Goal: Information Seeking & Learning: Learn about a topic

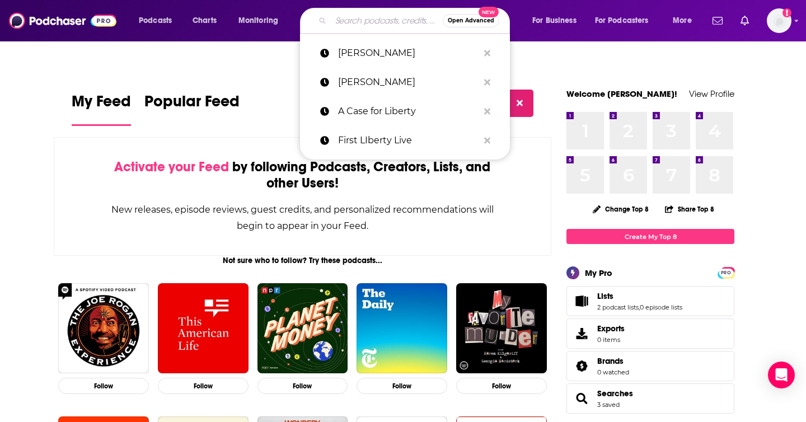
click at [350, 22] on input "Search podcasts, credits, & more..." at bounding box center [387, 21] width 112 height 18
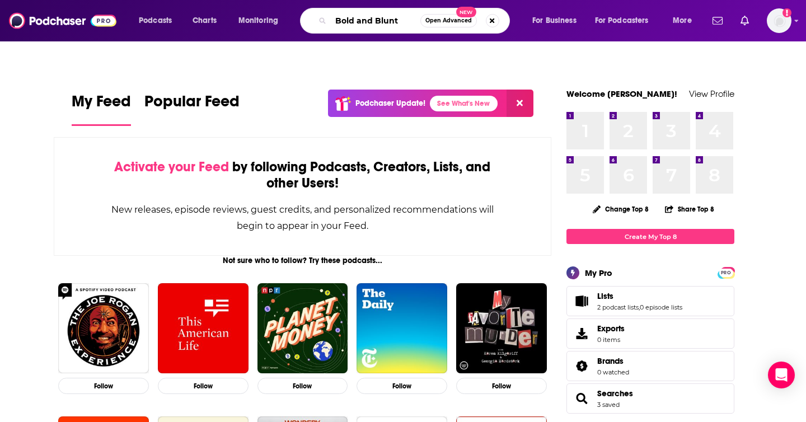
type input "Bold and Blunt"
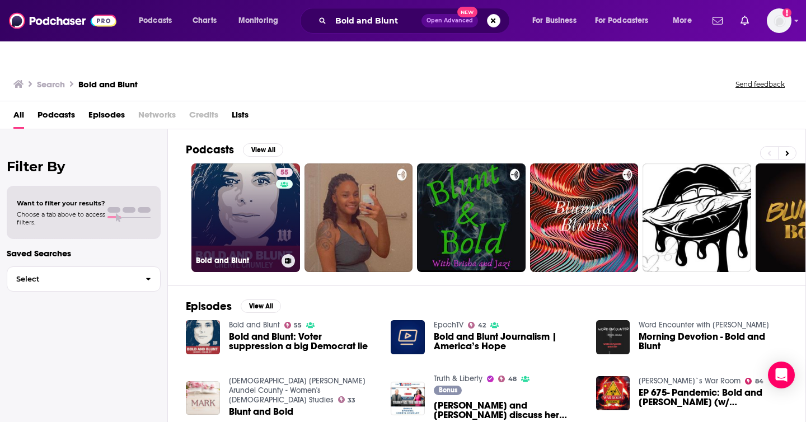
click at [264, 184] on link "55 Bold and Blunt" at bounding box center [245, 217] width 109 height 109
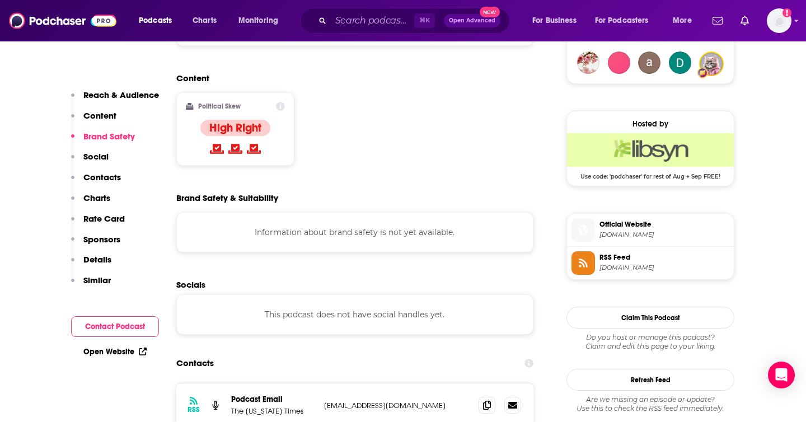
scroll to position [866, 0]
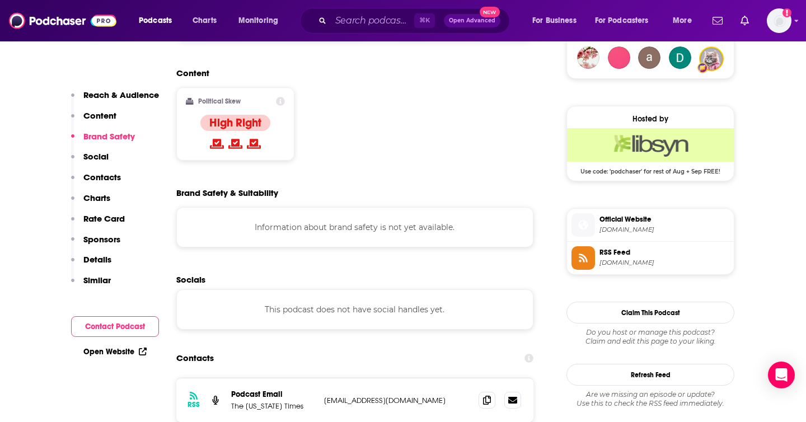
click at [108, 239] on p "Sponsors" at bounding box center [101, 239] width 37 height 11
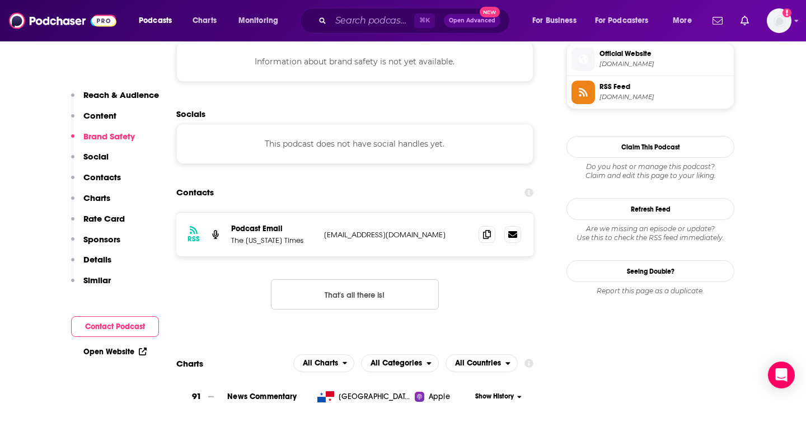
click at [108, 239] on p "Sponsors" at bounding box center [101, 239] width 37 height 11
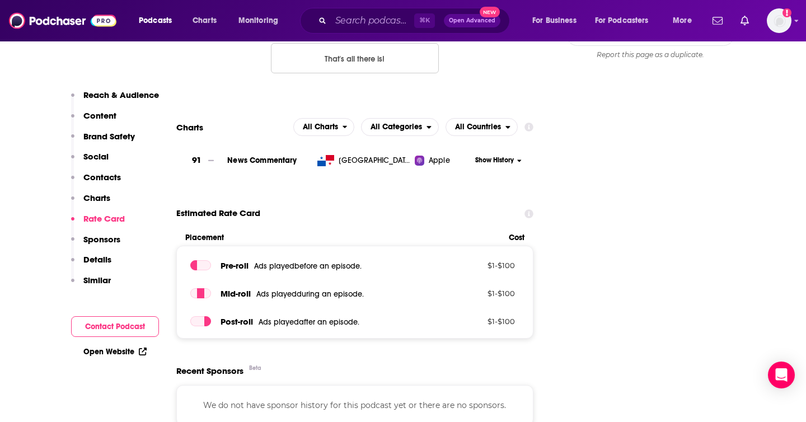
scroll to position [1269, 0]
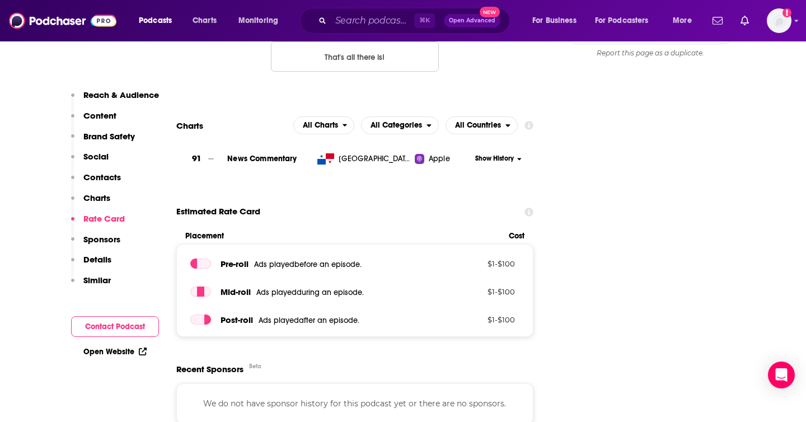
click at [96, 240] on p "Sponsors" at bounding box center [101, 239] width 37 height 11
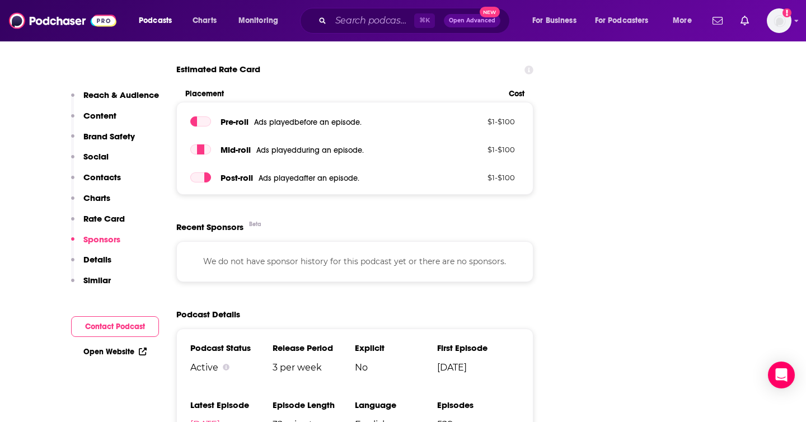
scroll to position [1412, 0]
